Goal: Information Seeking & Learning: Learn about a topic

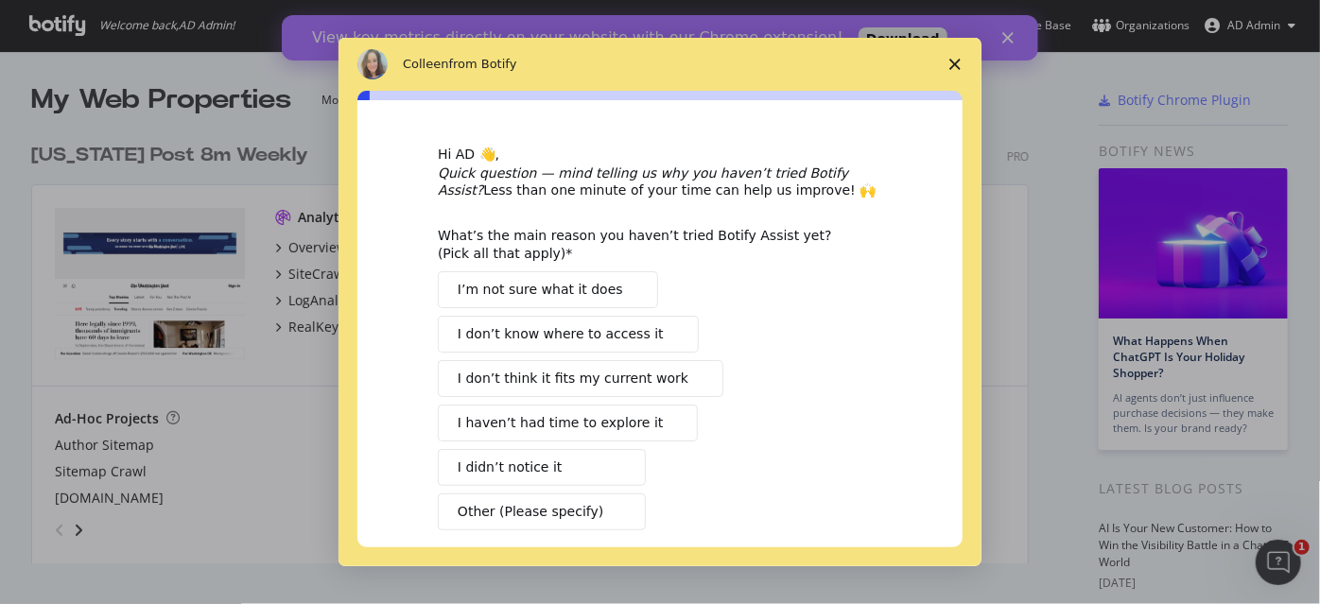
click at [955, 67] on icon "Close survey" at bounding box center [954, 64] width 11 height 11
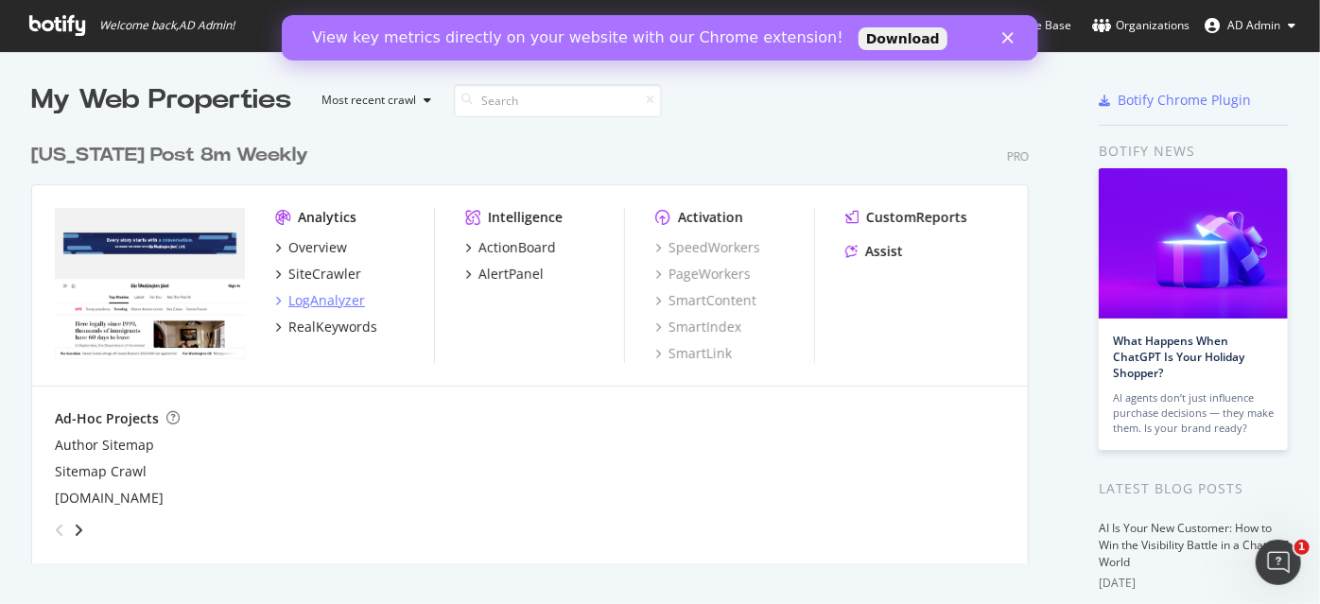
click at [304, 303] on div "LogAnalyzer" at bounding box center [326, 300] width 77 height 19
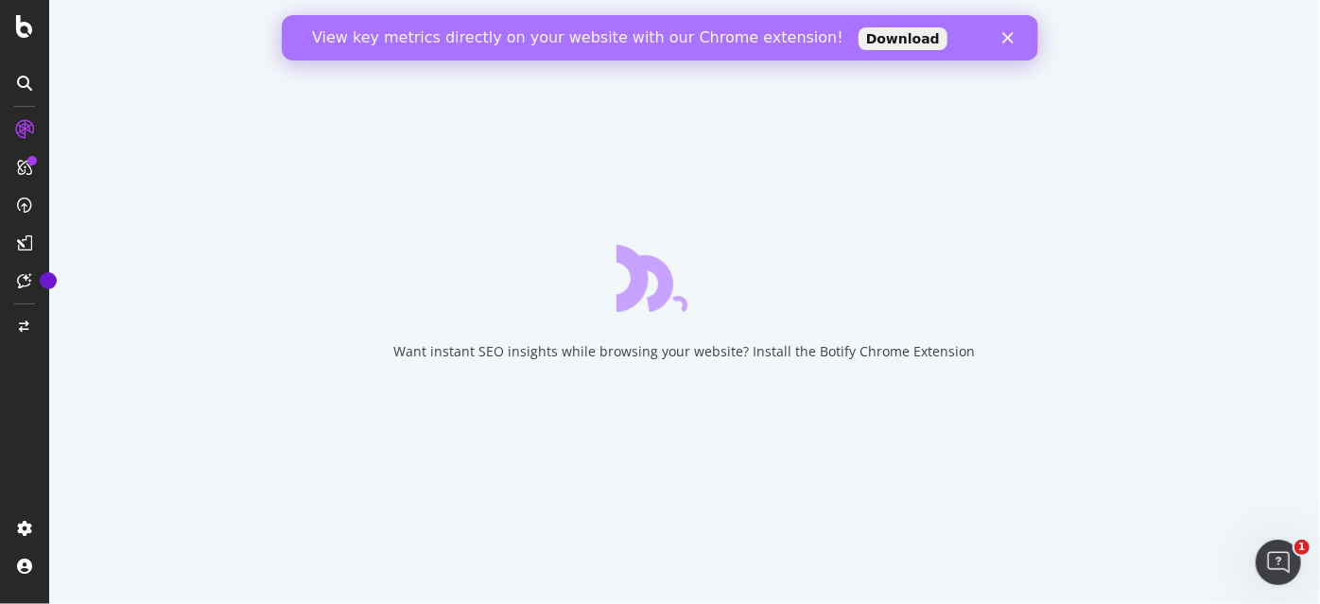
click at [1004, 39] on polygon "Close" at bounding box center [1006, 37] width 11 height 11
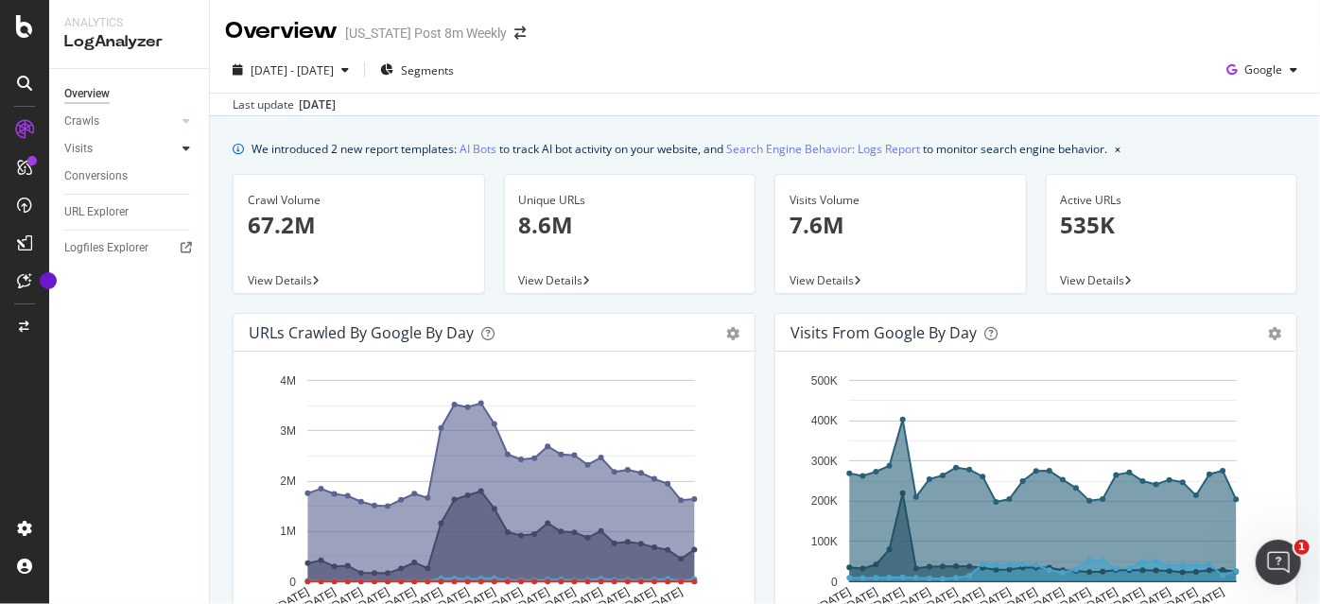
click at [186, 143] on icon at bounding box center [186, 148] width 8 height 11
click at [186, 125] on icon at bounding box center [186, 120] width 8 height 11
click at [484, 152] on link "AI Bots" at bounding box center [477, 149] width 37 height 20
click at [843, 146] on link "Search Engine Behavior: Logs Report" at bounding box center [823, 149] width 194 height 20
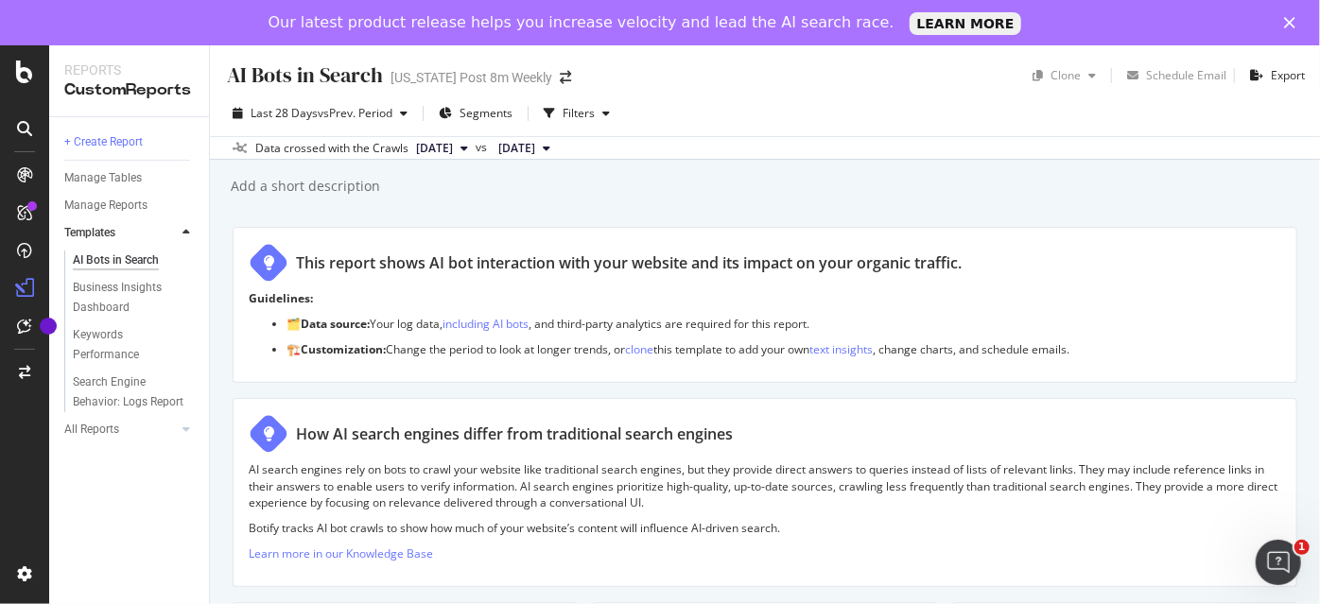
click at [831, 180] on div "Add a short description Add a short description" at bounding box center [774, 186] width 1091 height 28
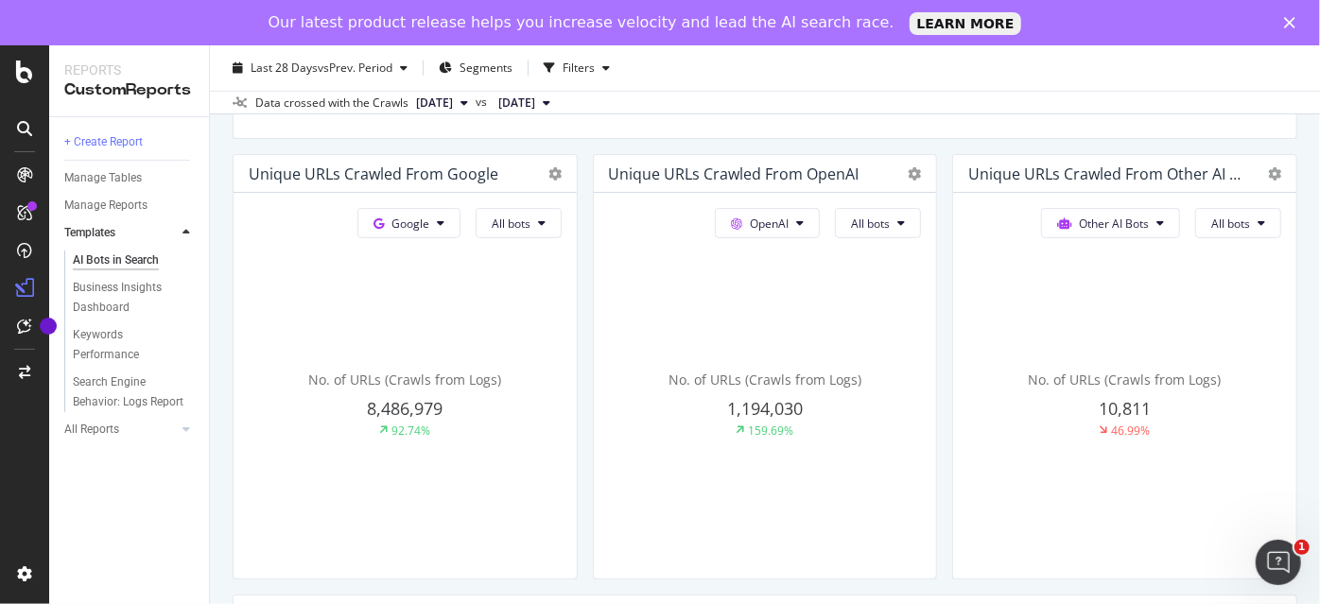
scroll to position [446, 0]
click at [562, 226] on button "All bots" at bounding box center [519, 225] width 86 height 30
click at [957, 108] on div "Data crossed with the Crawls 2025 Aug. 19th vs 2025 Jul. 22nd" at bounding box center [765, 102] width 1110 height 23
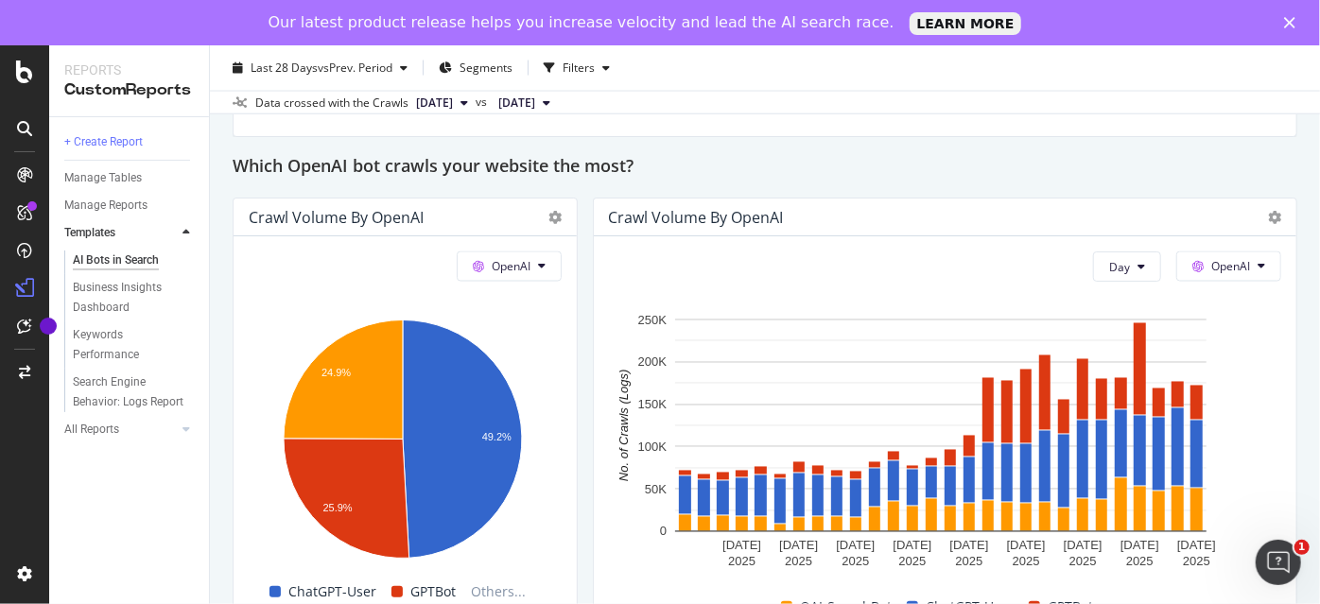
scroll to position [1636, 0]
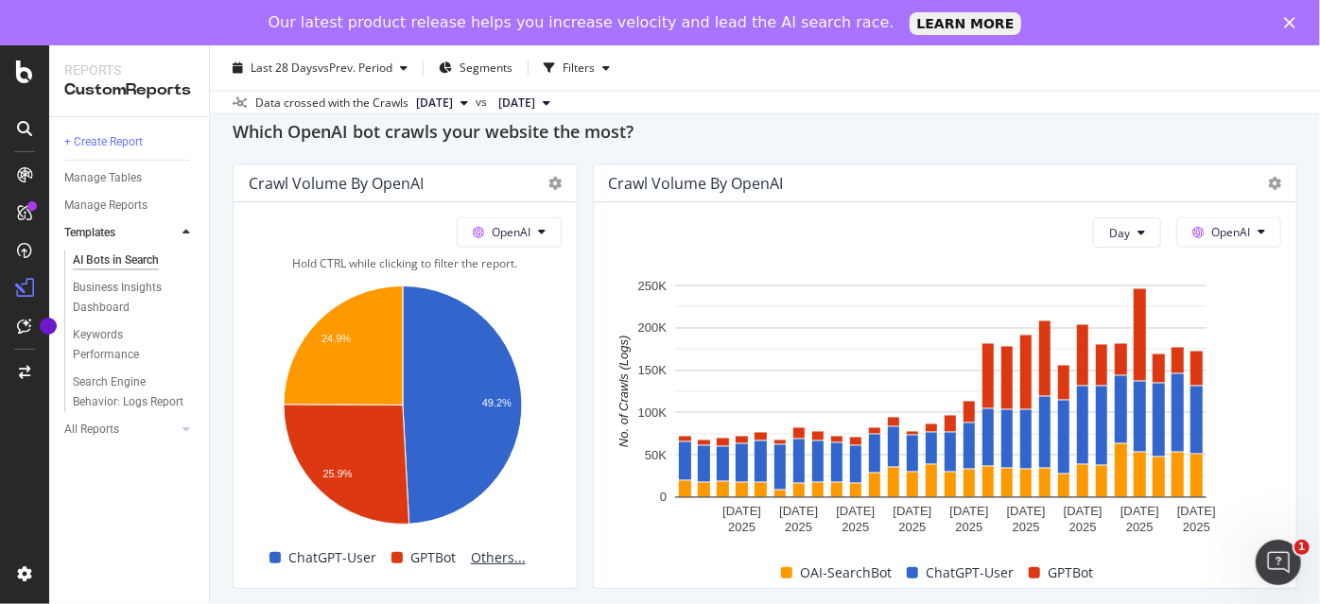
click at [492, 565] on span "Others..." at bounding box center [498, 557] width 70 height 23
click at [492, 569] on span "Others..." at bounding box center [498, 557] width 70 height 23
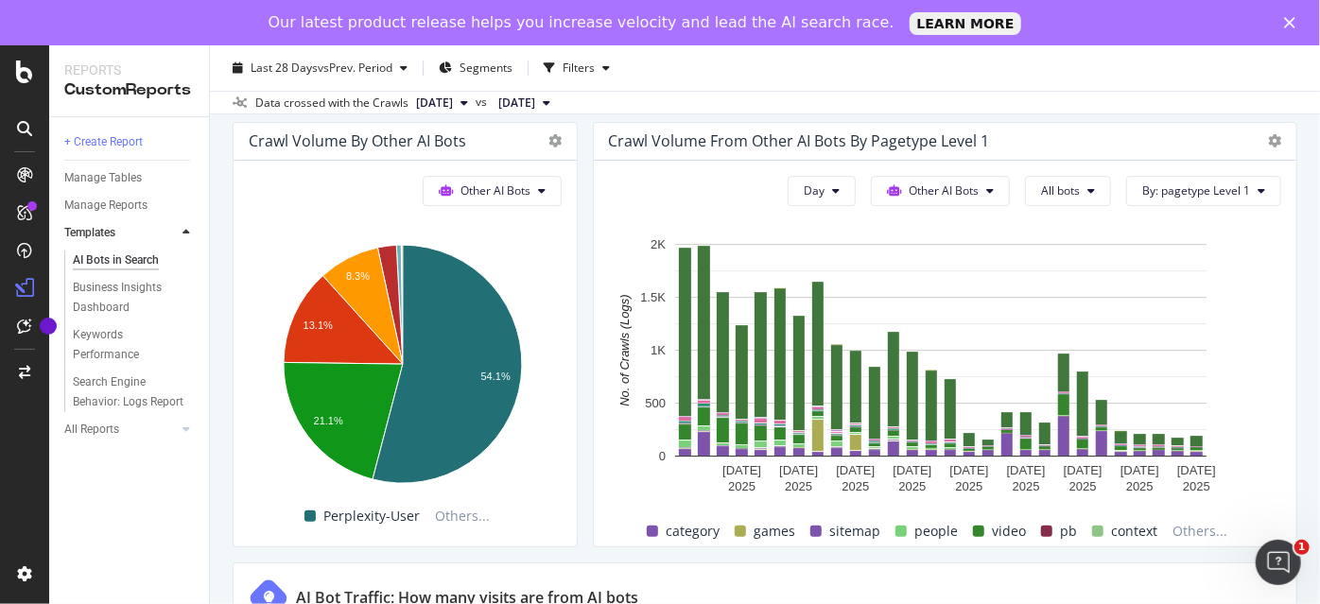
scroll to position [2833, 0]
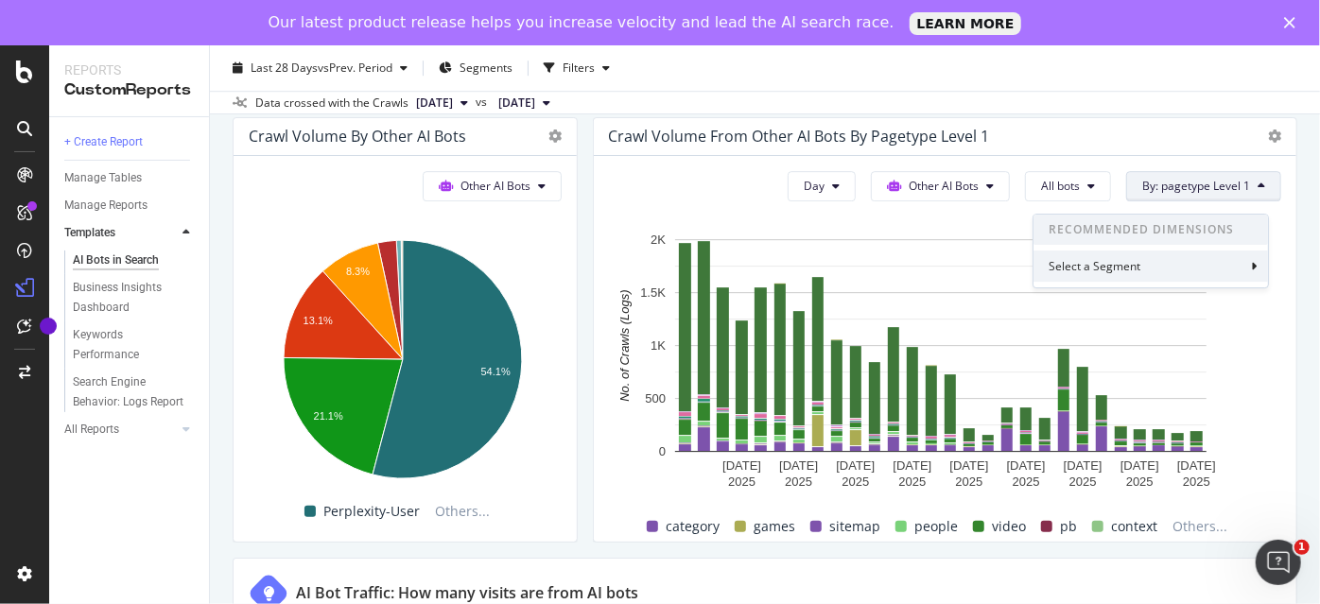
click at [1193, 261] on div "Select a Segment" at bounding box center [1150, 266] width 234 height 31
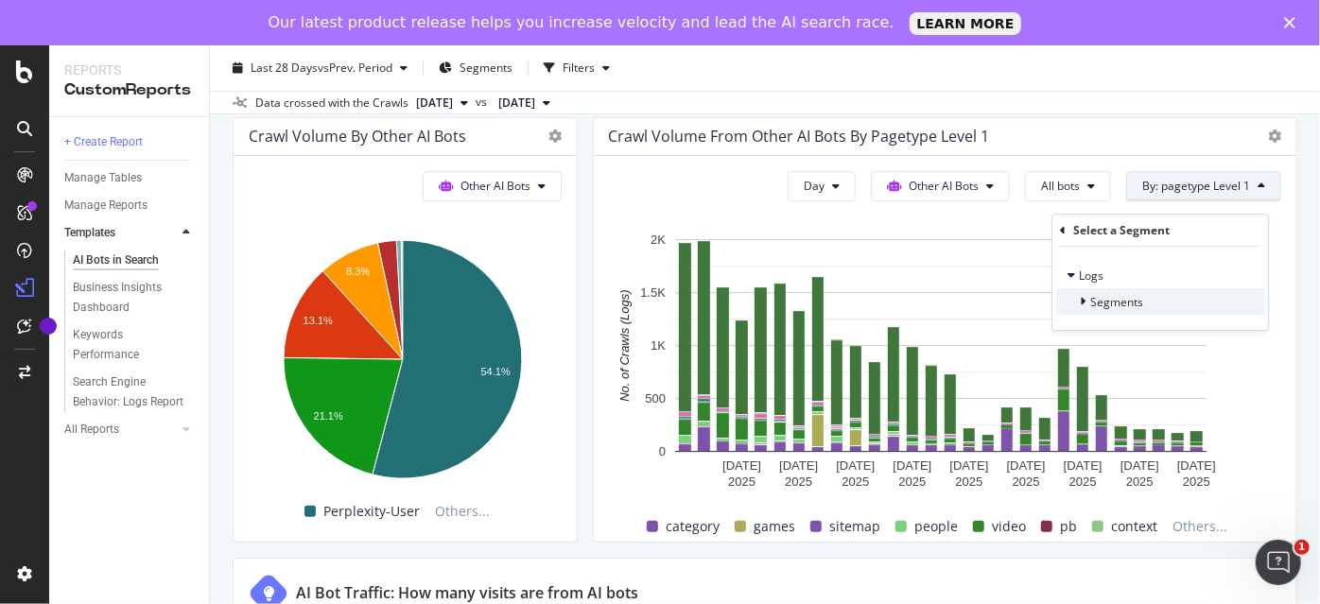
click at [1098, 300] on span "Segments" at bounding box center [1116, 302] width 53 height 16
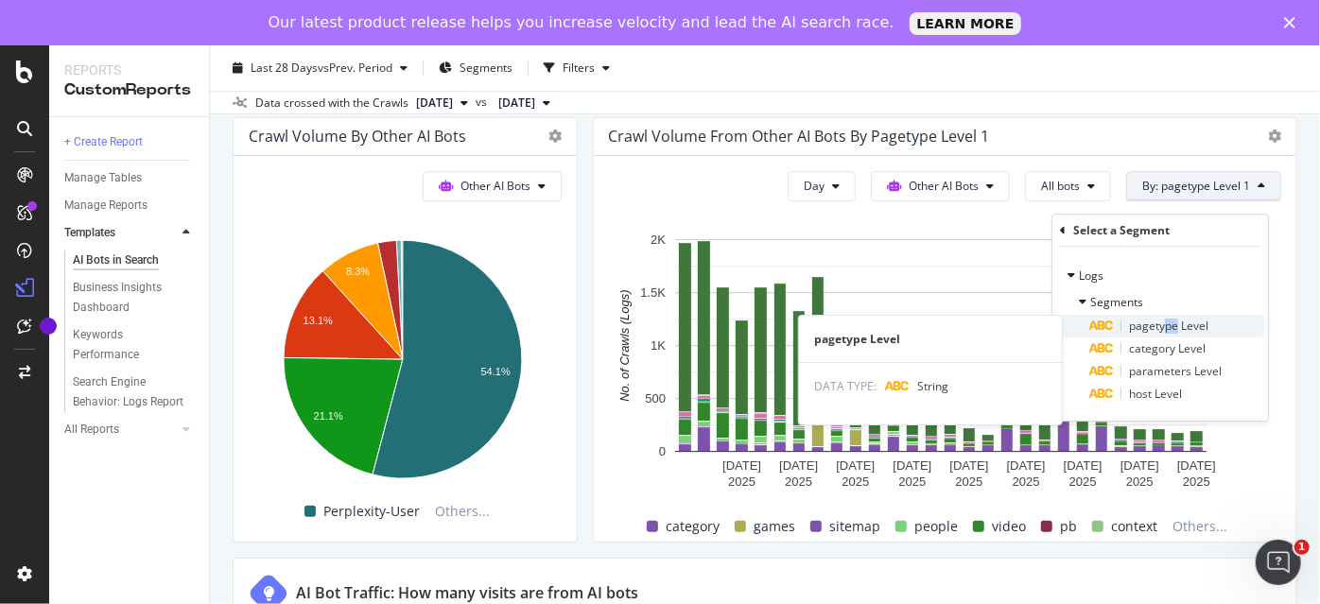
drag, startPoint x: 1176, startPoint y: 329, endPoint x: 1165, endPoint y: 320, distance: 14.8
click at [1165, 320] on span "pagetype Level" at bounding box center [1168, 326] width 79 height 16
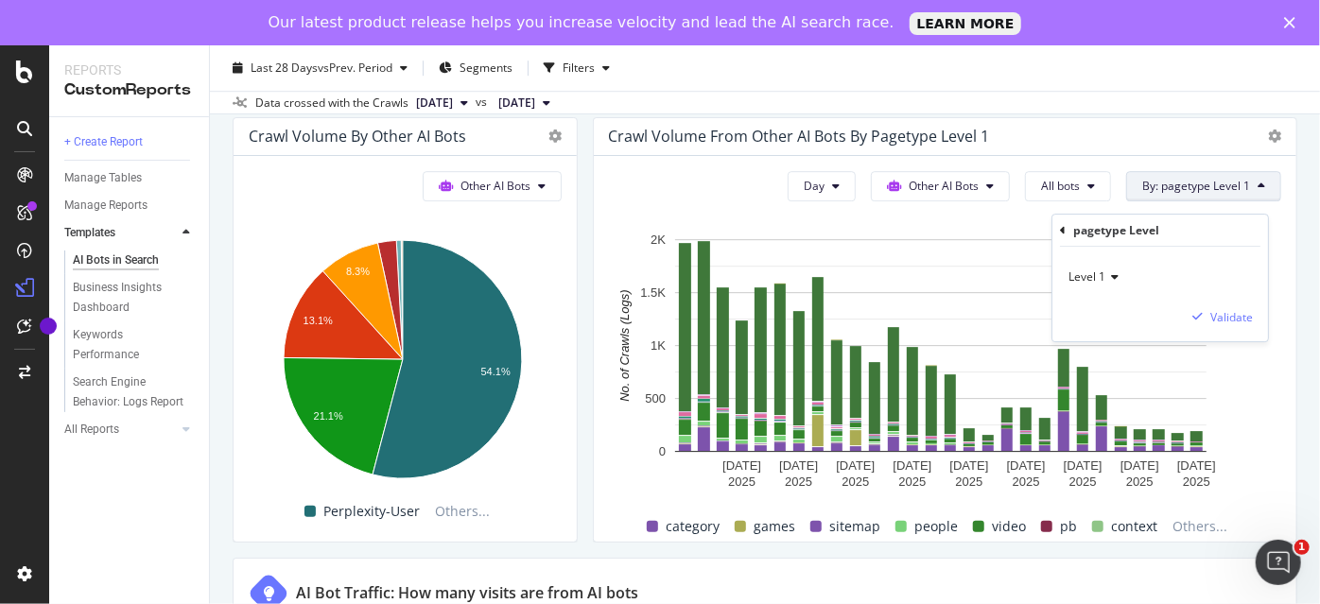
click at [1095, 271] on span "Level 1" at bounding box center [1086, 276] width 37 height 16
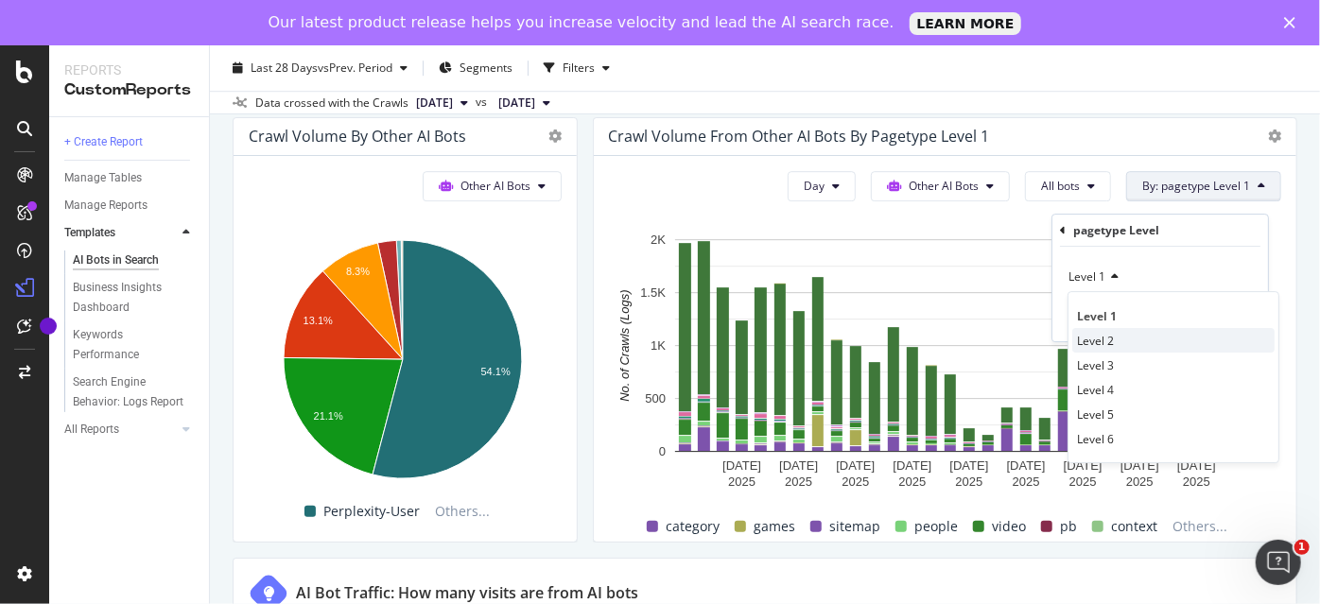
click at [1114, 338] on span "Level 2" at bounding box center [1095, 341] width 37 height 16
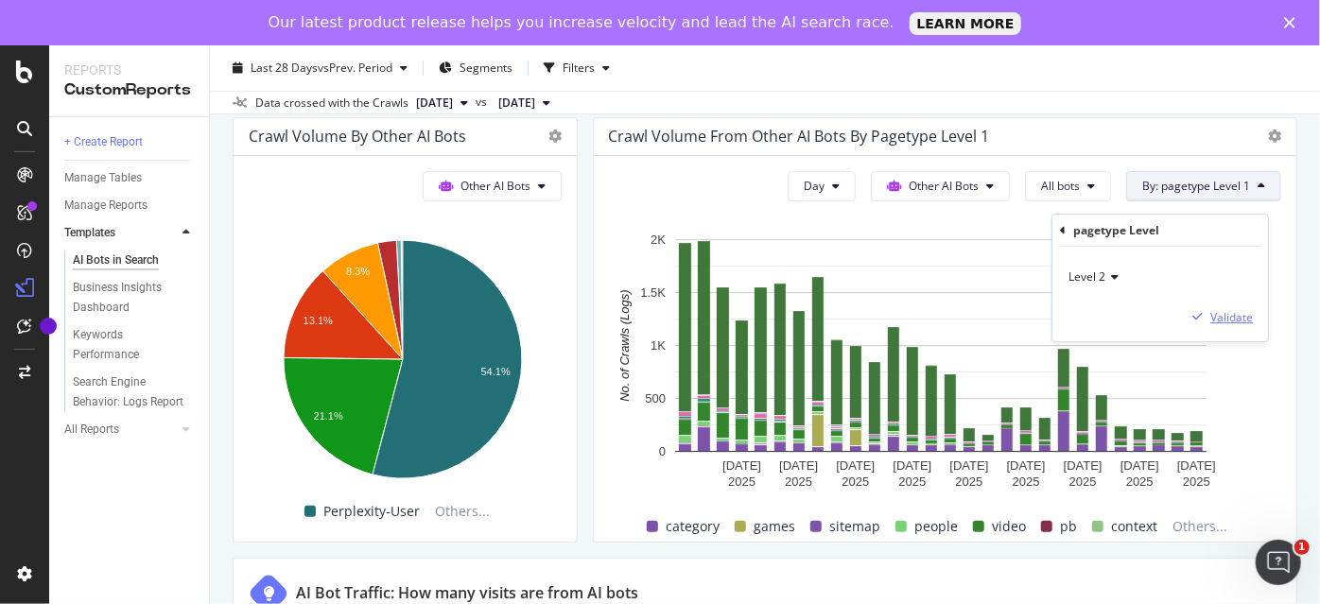
click at [1239, 313] on div "Validate" at bounding box center [1231, 317] width 43 height 16
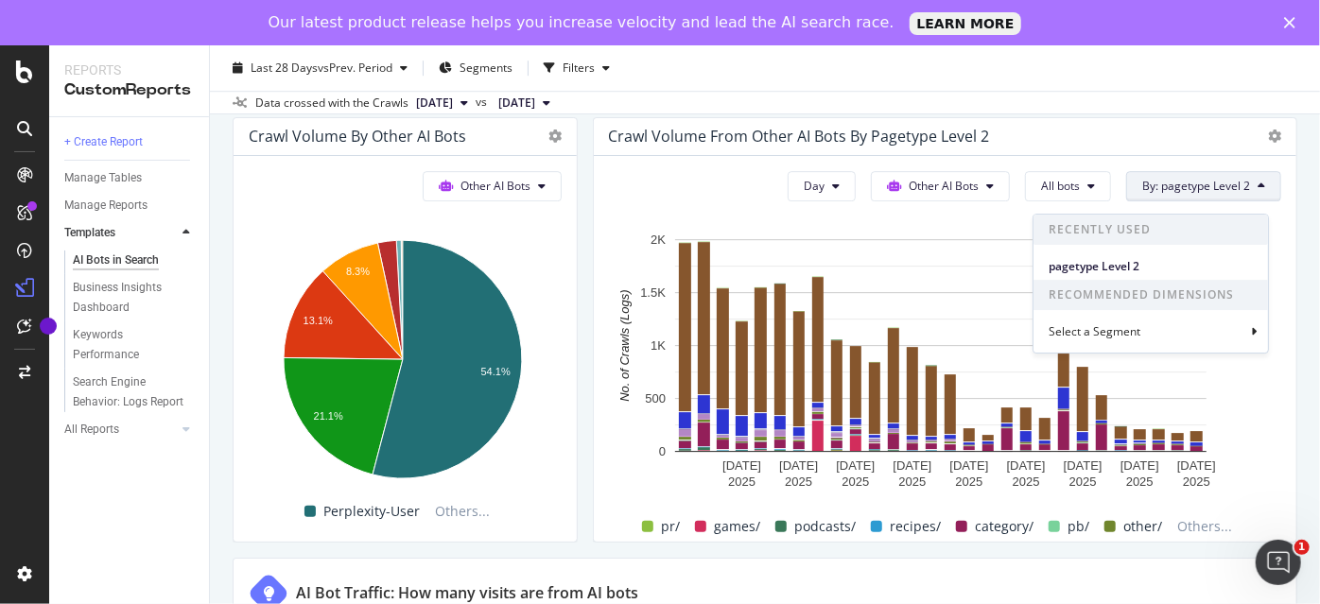
click at [1172, 283] on span "Recommended Dimensions" at bounding box center [1150, 295] width 234 height 30
click at [1150, 339] on div "Select a Segment" at bounding box center [1150, 331] width 234 height 31
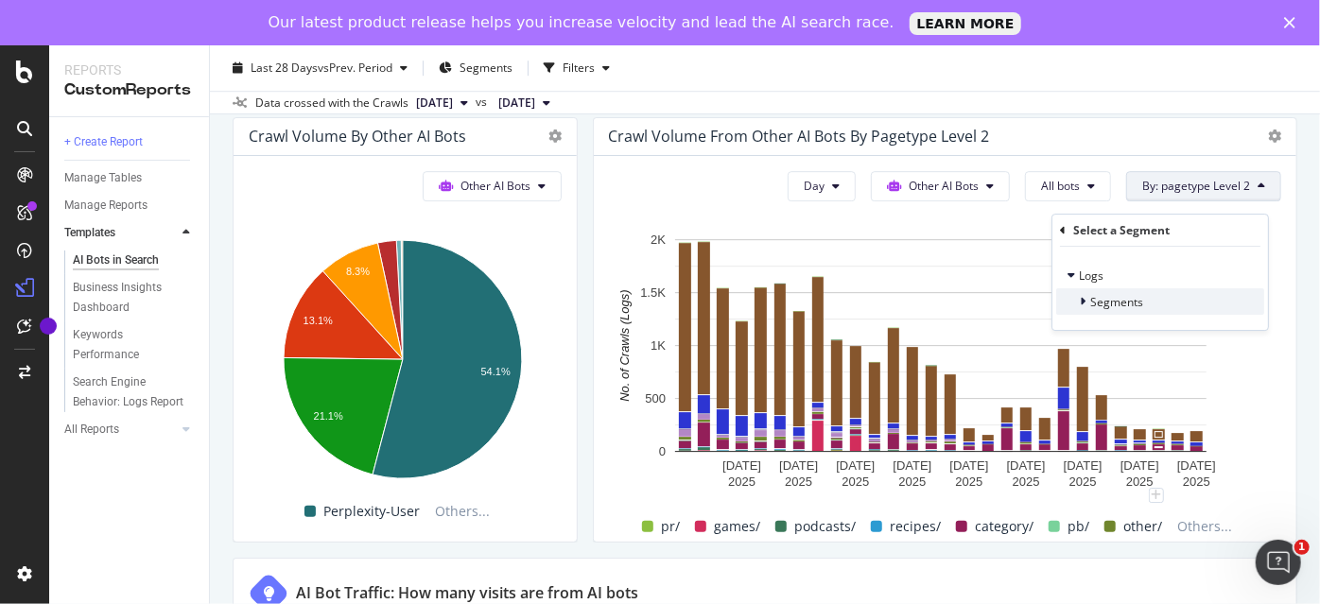
click at [1129, 294] on span "Segments" at bounding box center [1116, 302] width 53 height 16
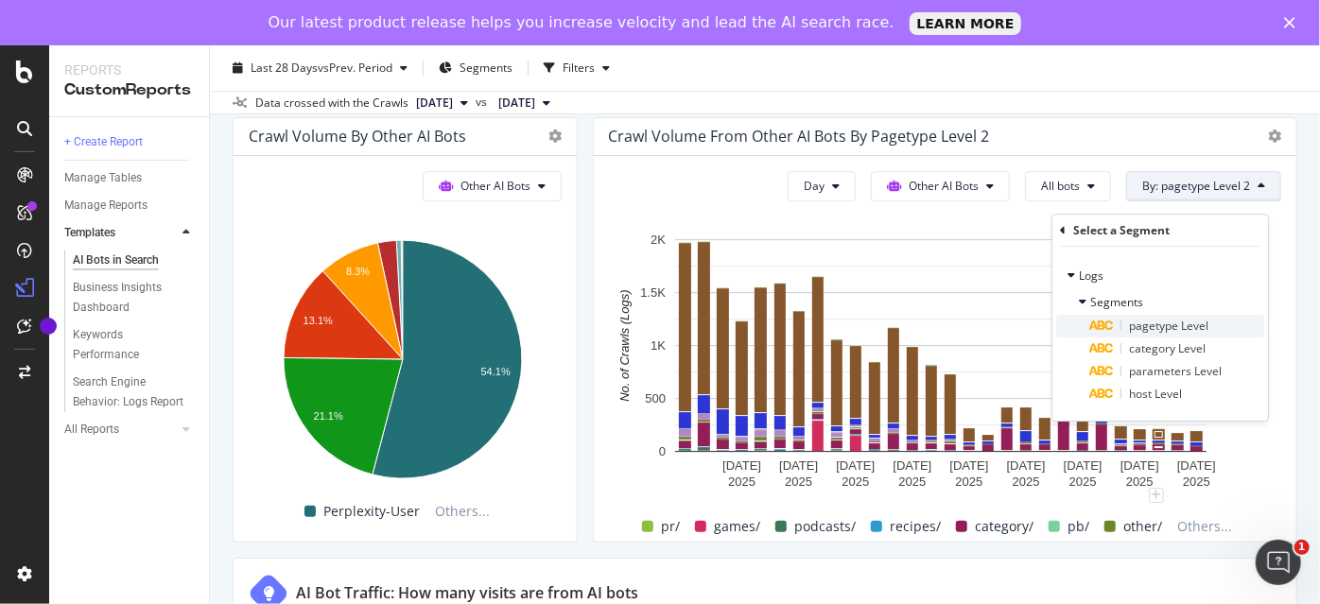
click at [1139, 327] on span "pagetype Level" at bounding box center [1168, 326] width 79 height 16
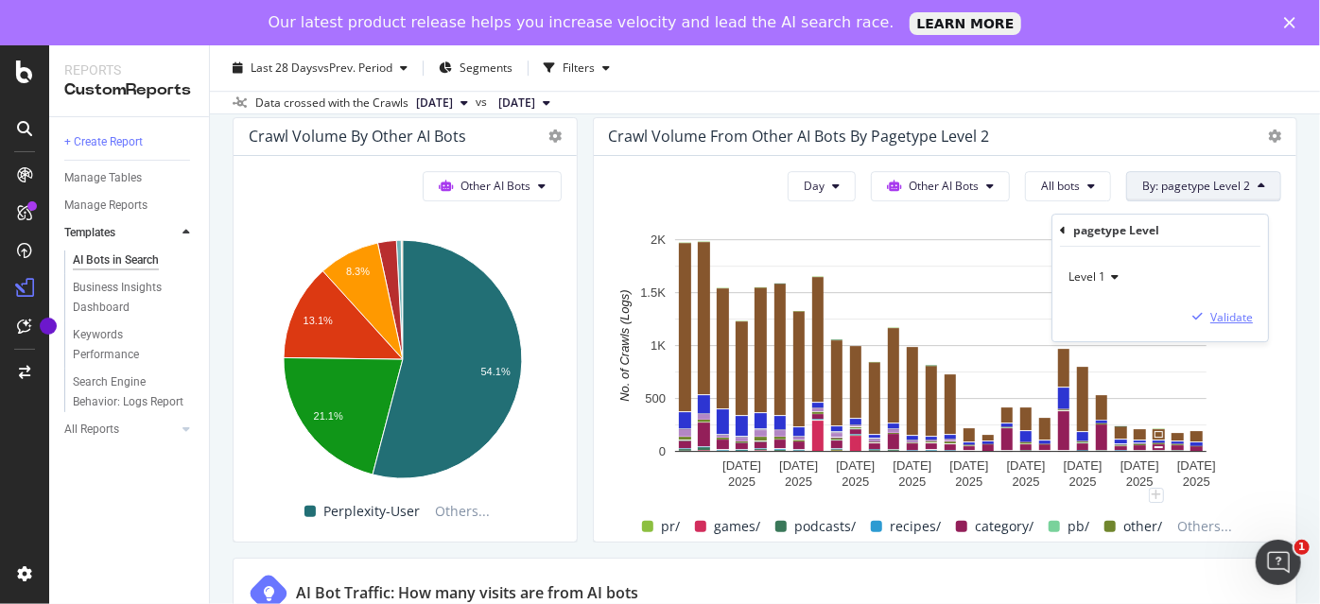
click at [1221, 309] on div "Validate" at bounding box center [1231, 317] width 43 height 16
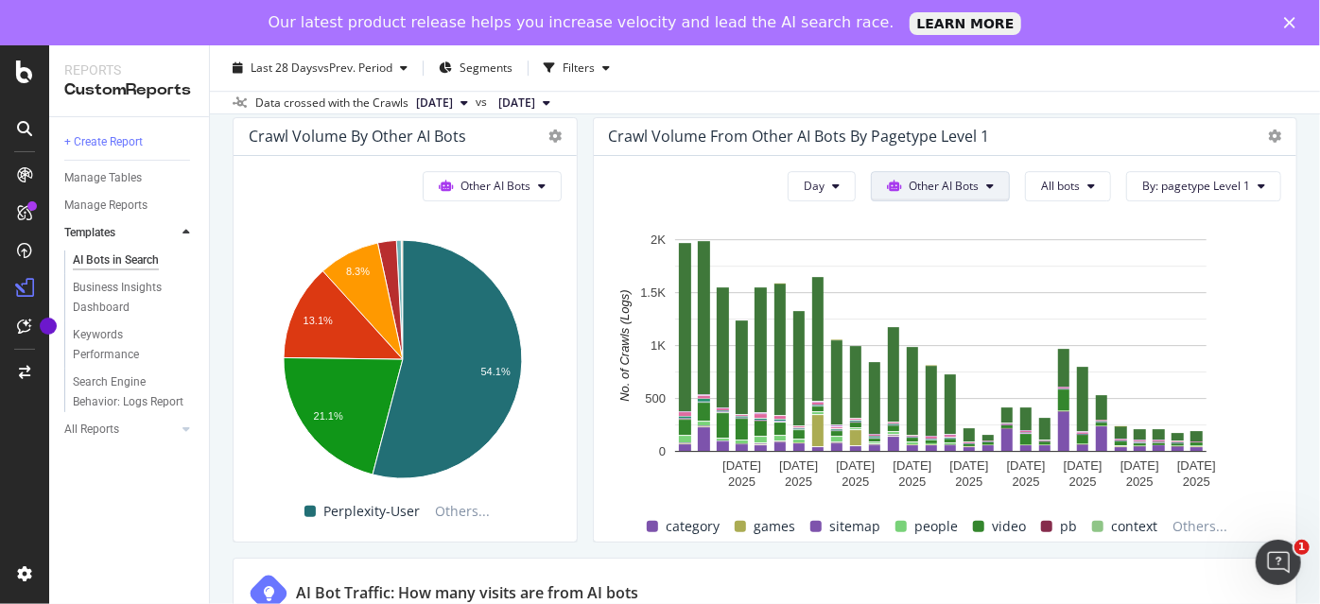
click at [1122, 69] on div "Last 28 Days vs Prev. Period Segments Filters" at bounding box center [765, 72] width 1110 height 38
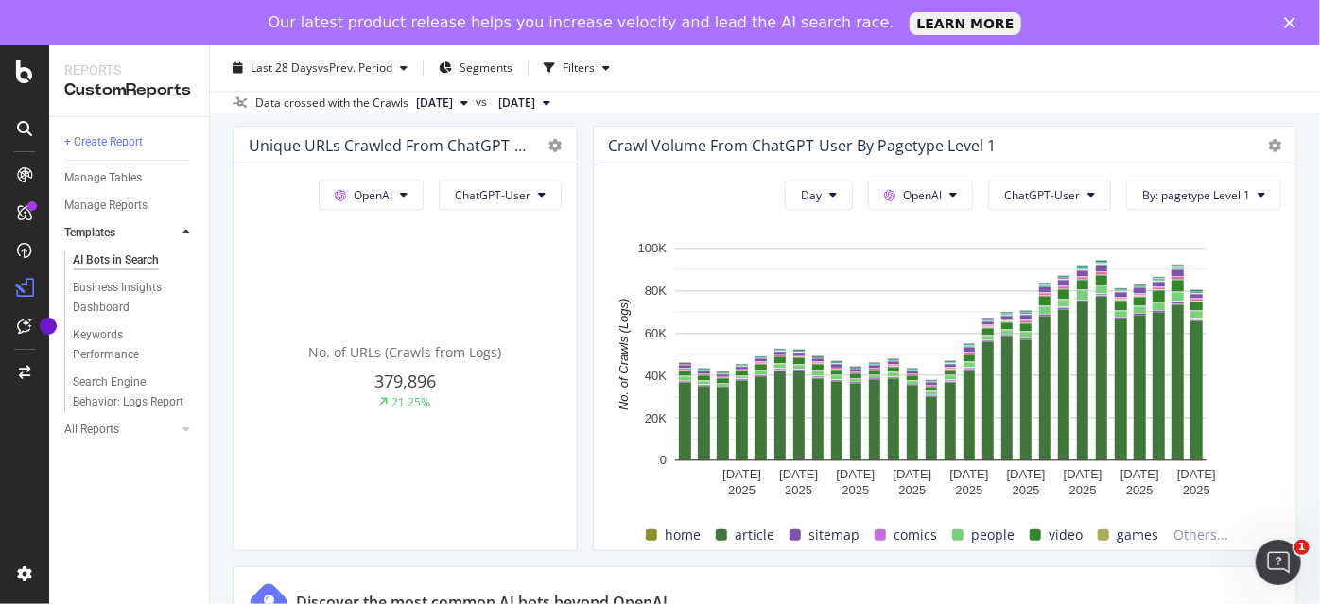
scroll to position [2175, 0]
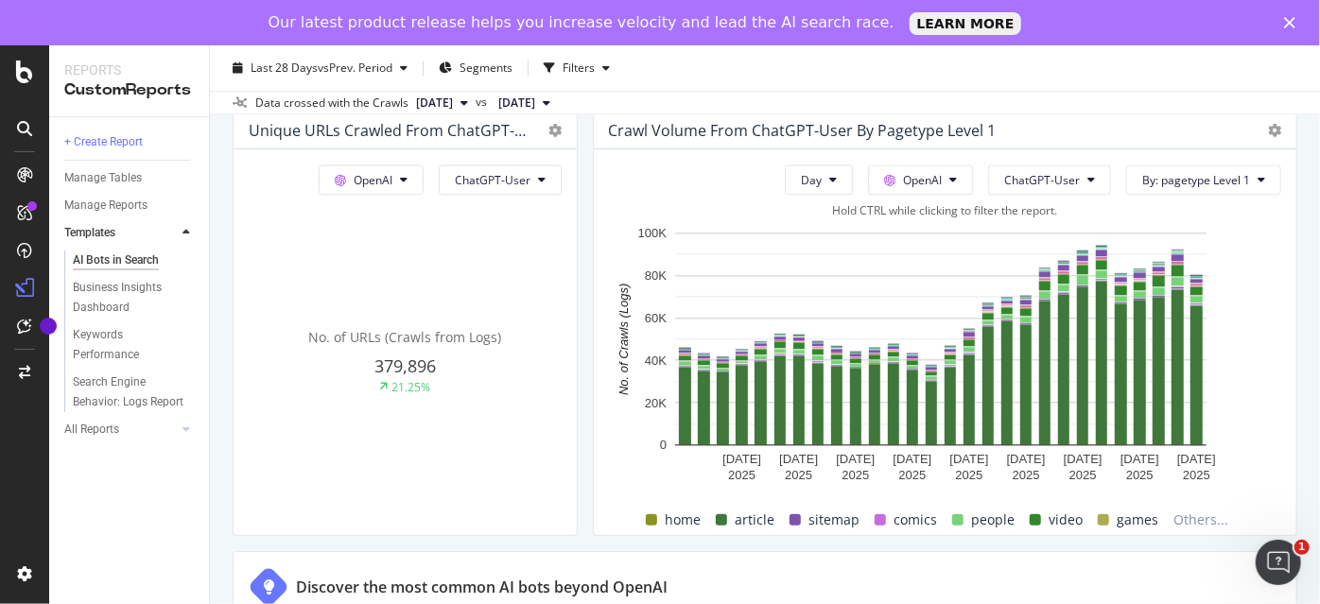
click at [1048, 531] on span "video" at bounding box center [1065, 520] width 34 height 23
click at [1030, 526] on span at bounding box center [1035, 519] width 11 height 11
click at [1052, 531] on span "video" at bounding box center [1065, 520] width 34 height 23
click at [823, 522] on span "sitemap" at bounding box center [833, 520] width 51 height 23
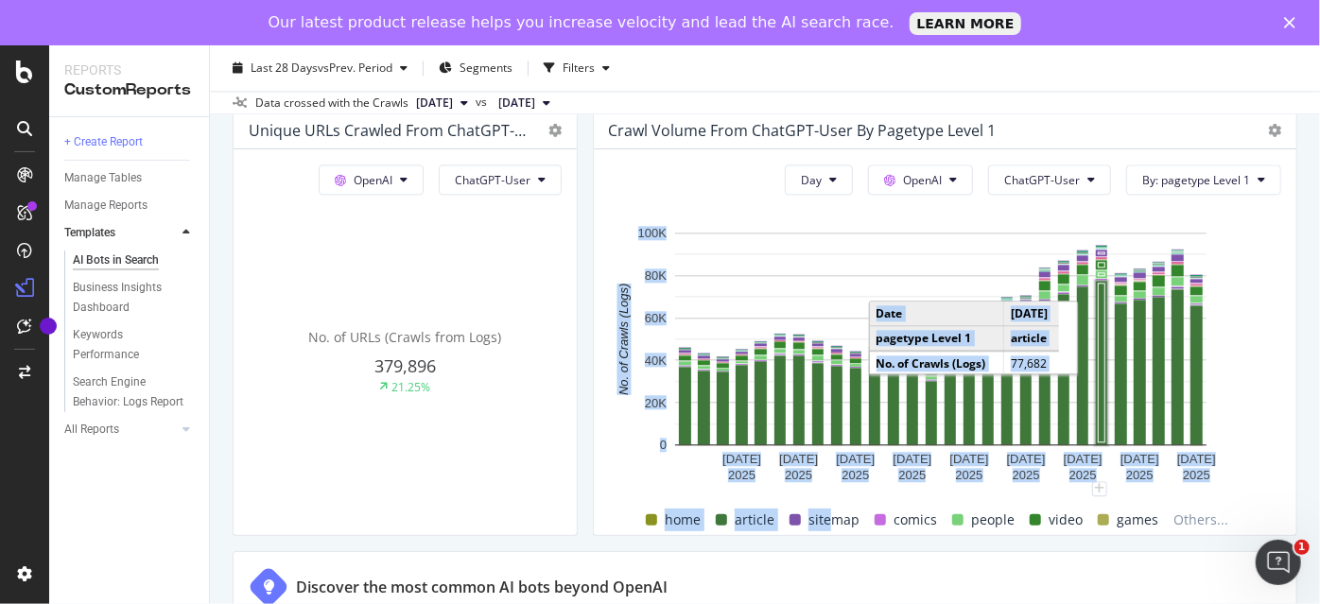
drag, startPoint x: 823, startPoint y: 522, endPoint x: 1098, endPoint y: 420, distance: 292.6
click at [1099, 418] on div "Hold CTRL while clicking to filter the report. 27 Jul. 2025 30 Jul. 2025 2 Aug.…" at bounding box center [945, 361] width 672 height 318
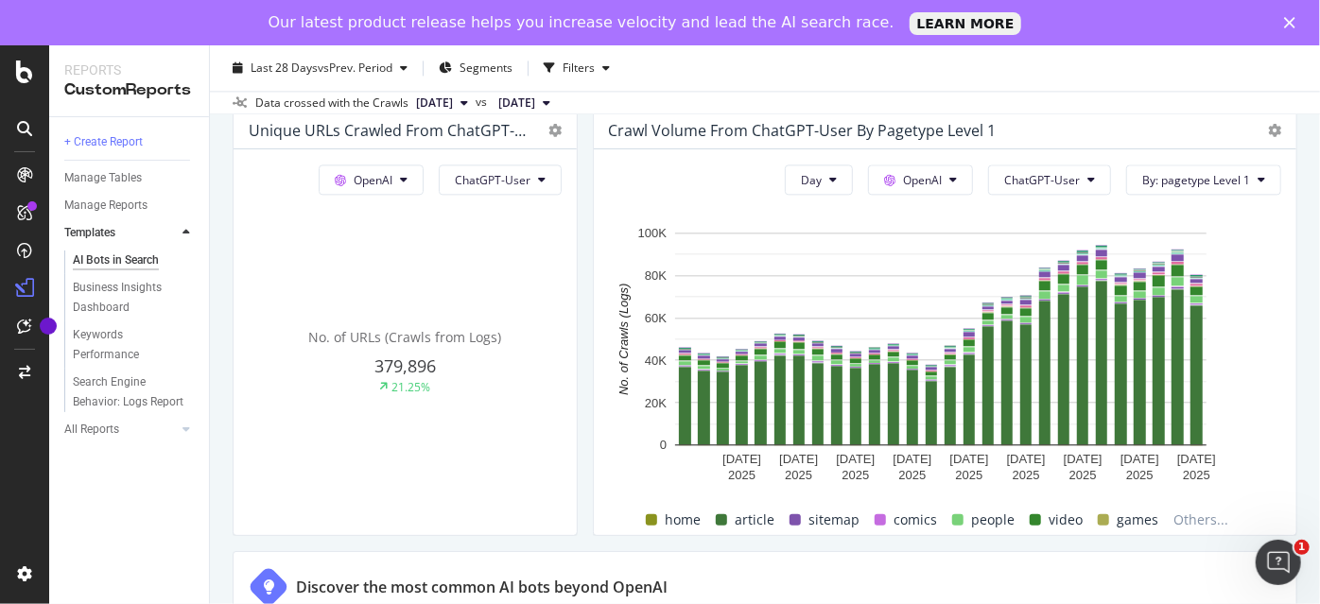
click at [1297, 434] on div "AI Bots in Search AI Bots in Search Washington Post 8m Weekly Clone Schedule Em…" at bounding box center [765, 347] width 1110 height 604
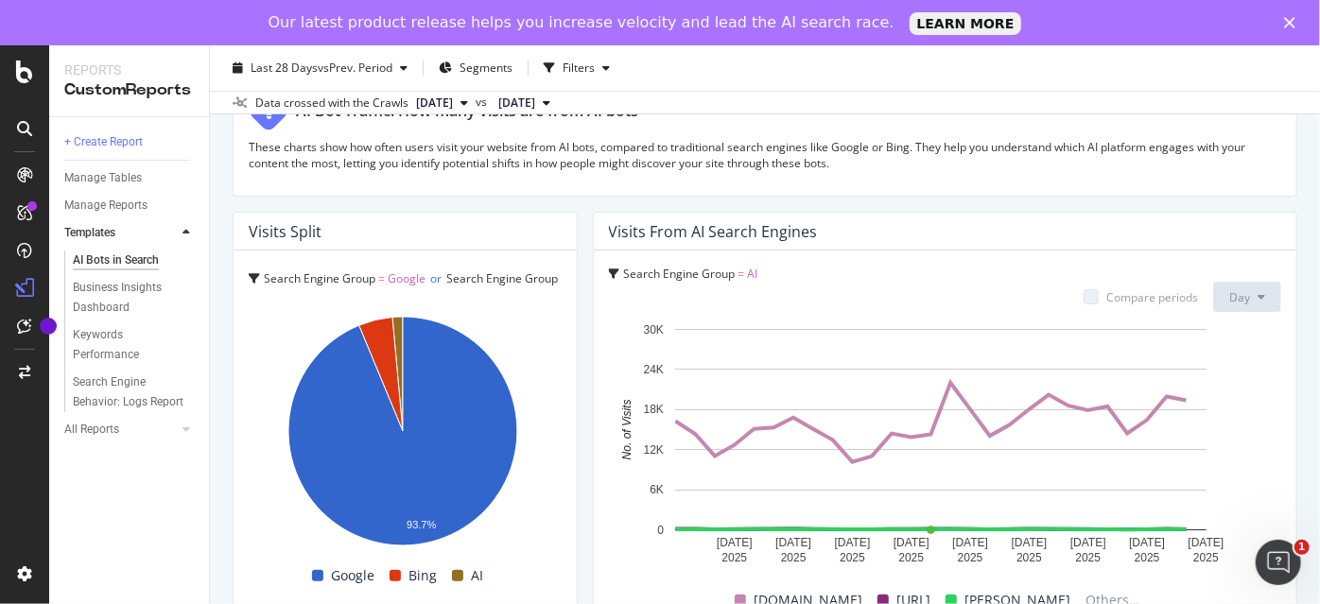
scroll to position [0, 0]
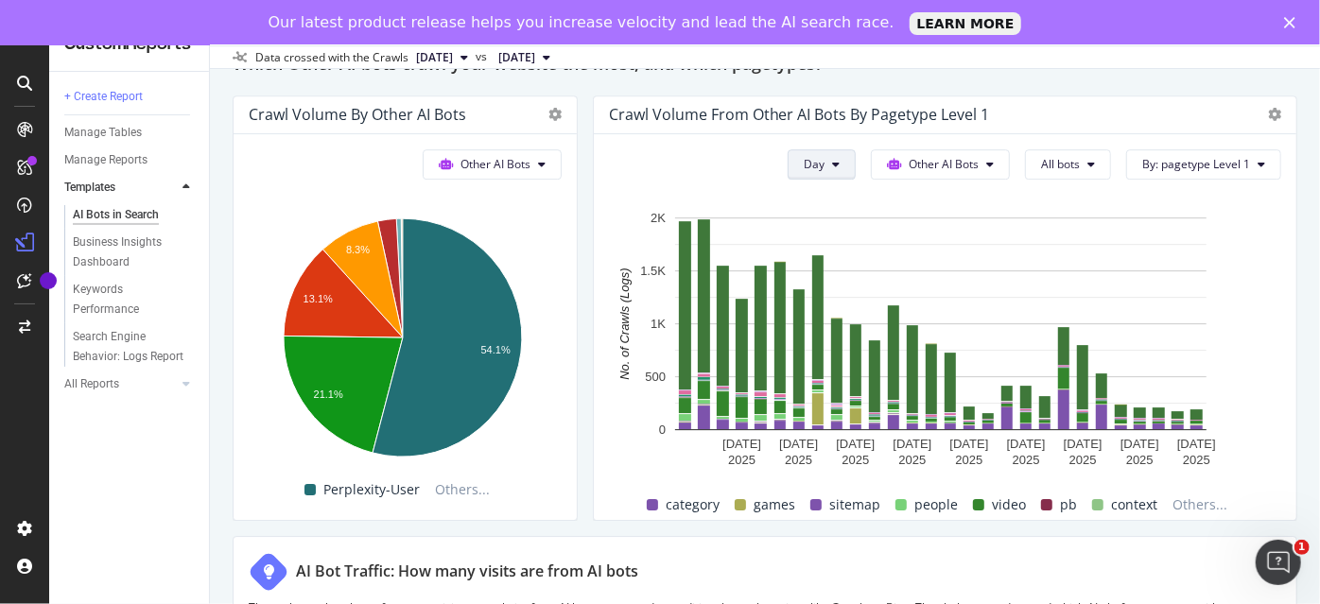
click at [822, 242] on span "Week" at bounding box center [812, 249] width 34 height 17
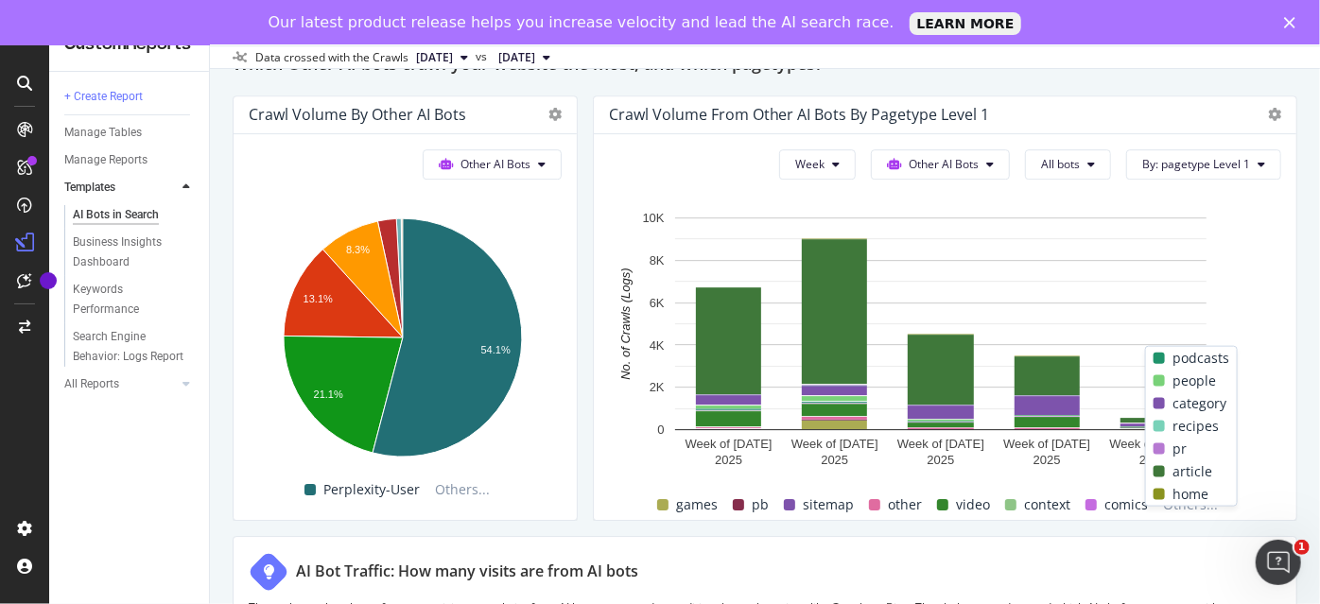
click at [1155, 468] on span at bounding box center [1158, 471] width 11 height 11
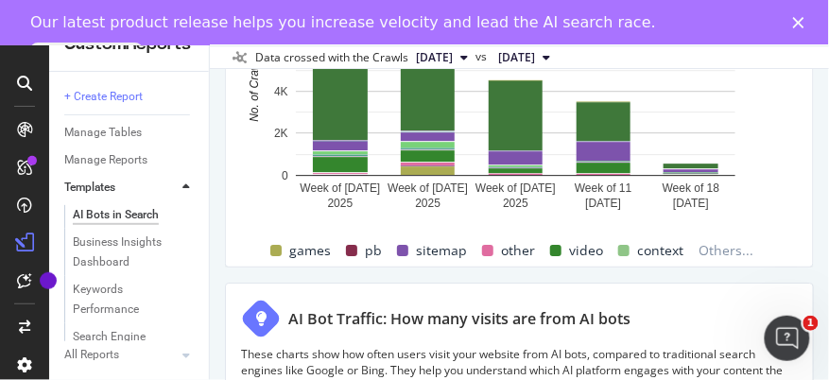
scroll to position [5428, 0]
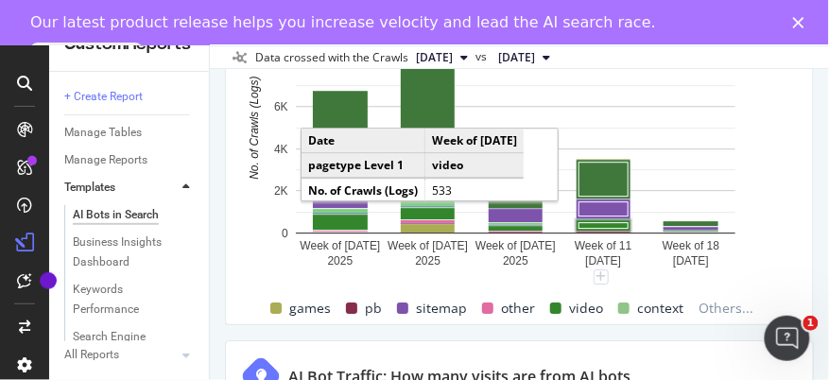
click at [630, 233] on rect "A chart." at bounding box center [604, 225] width 57 height 13
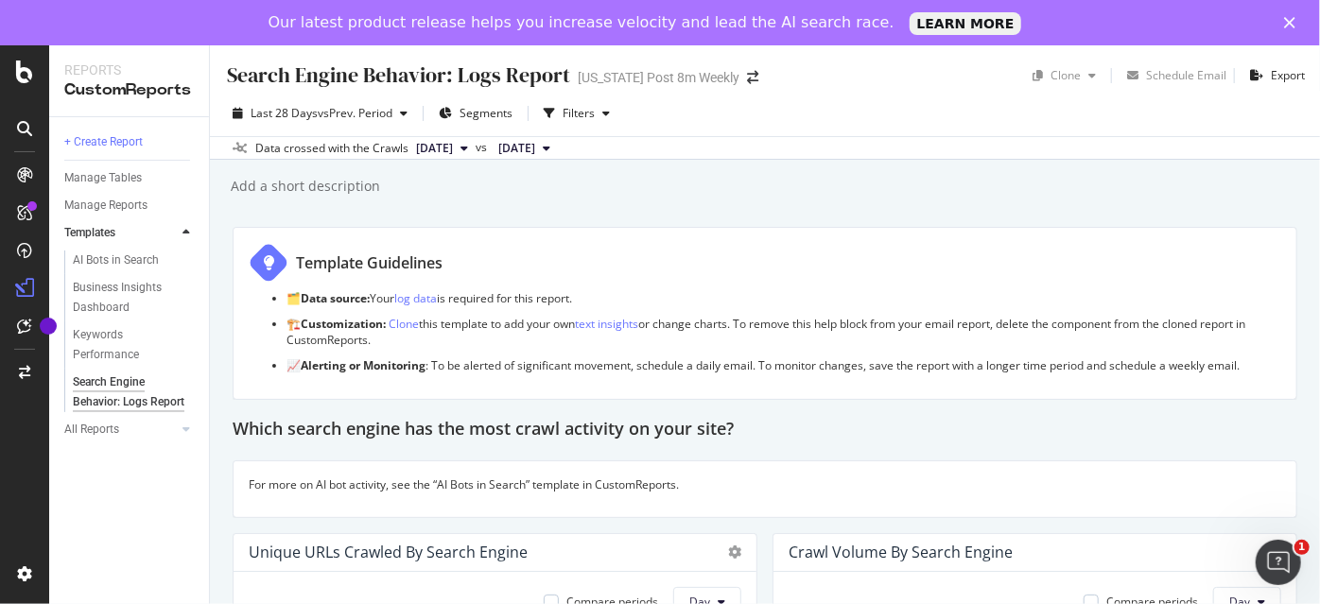
click at [716, 211] on div "Search Engine Behavior: Logs Report Search Engine Behavior: Logs Report Washing…" at bounding box center [765, 347] width 1110 height 604
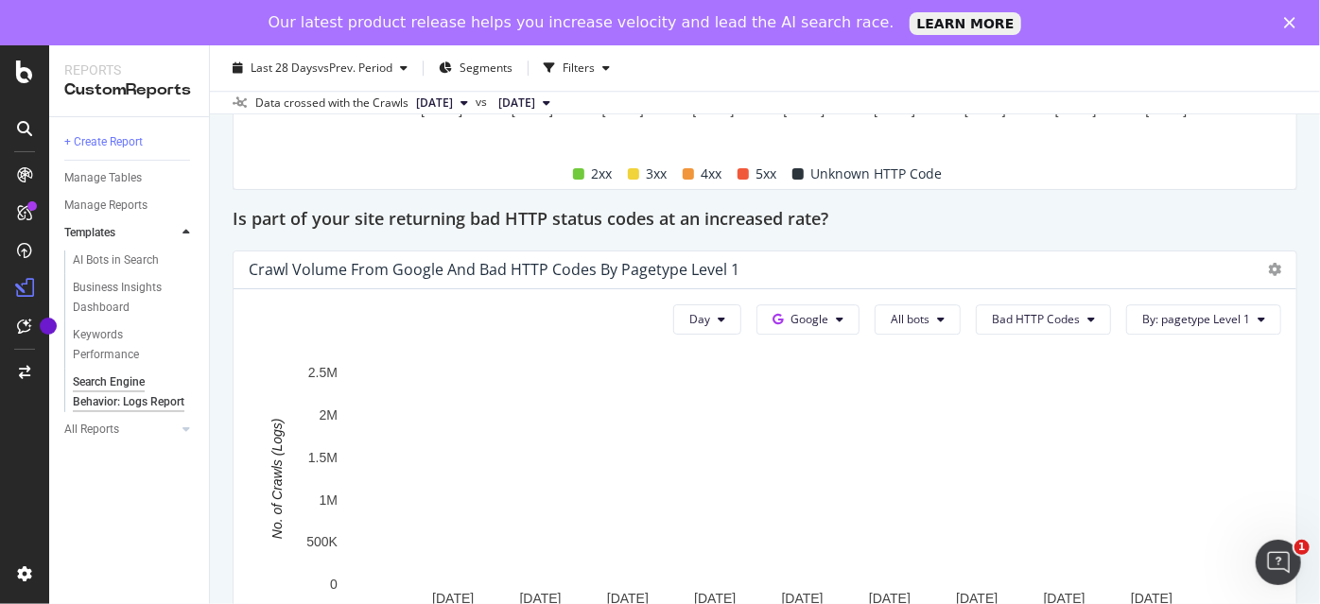
scroll to position [2715, 0]
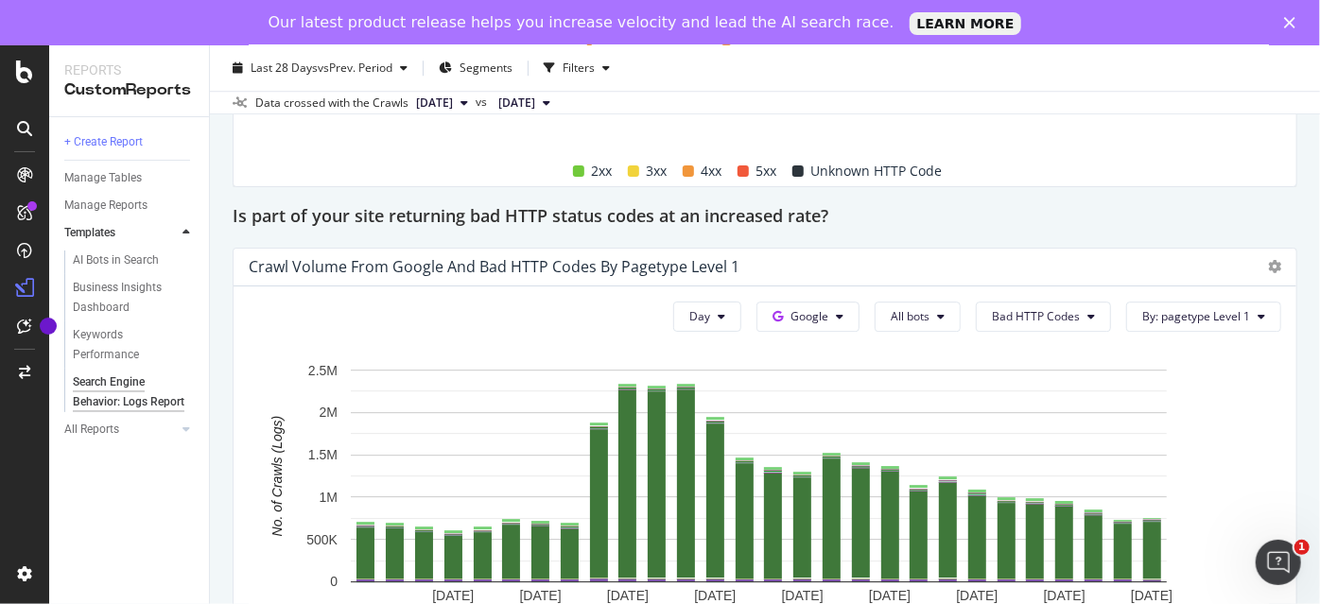
drag, startPoint x: 1292, startPoint y: 413, endPoint x: 906, endPoint y: 205, distance: 439.1
click at [906, 205] on div "Is part of your site returning bad HTTP status codes at an increased rate?" at bounding box center [765, 217] width 1065 height 30
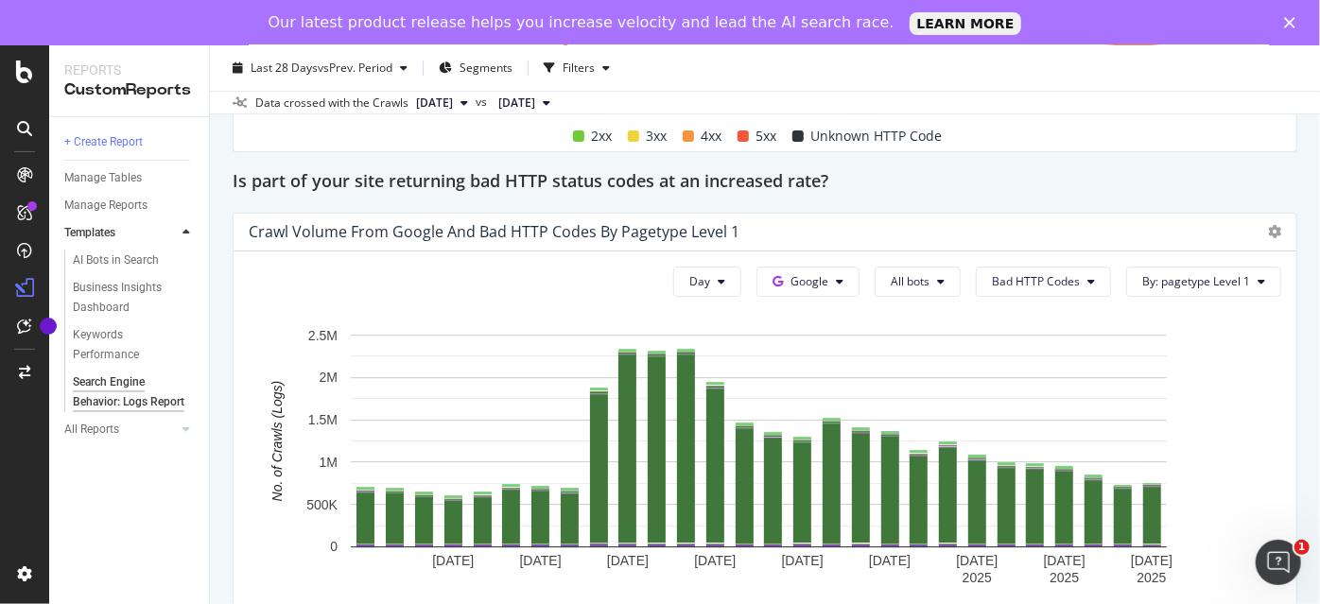
scroll to position [2826, 0]
